Goal: Check status

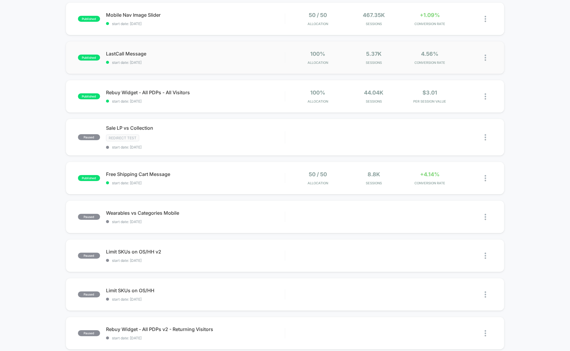
scroll to position [66, 0]
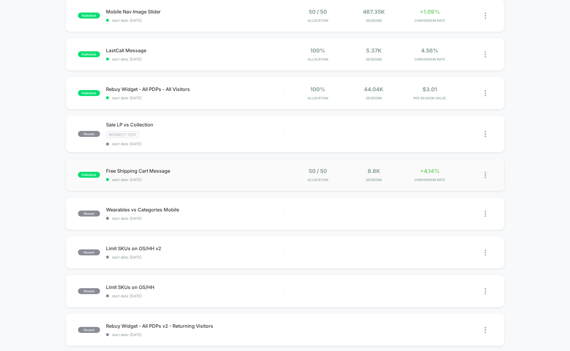
click at [326, 182] on div "published Free Shipping Cart Message start date: [DATE] 50 / 50 Allocation 8.8k…" at bounding box center [285, 175] width 439 height 33
